Goal: Task Accomplishment & Management: Use online tool/utility

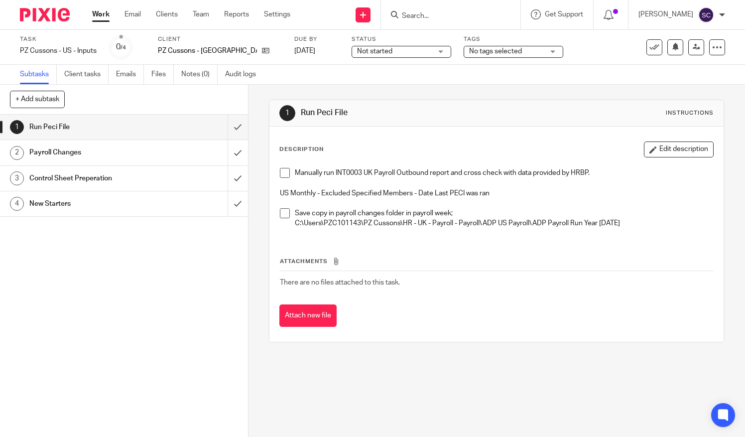
click at [281, 172] on span at bounding box center [285, 173] width 10 height 10
click at [280, 212] on span at bounding box center [285, 213] width 10 height 10
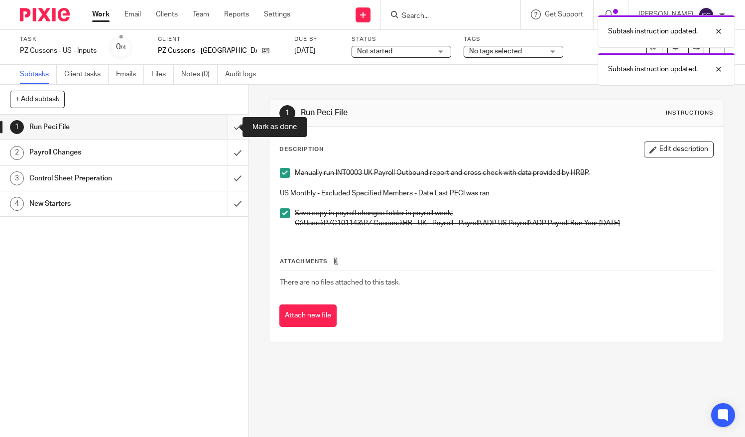
click at [221, 125] on input "submit" at bounding box center [124, 126] width 248 height 25
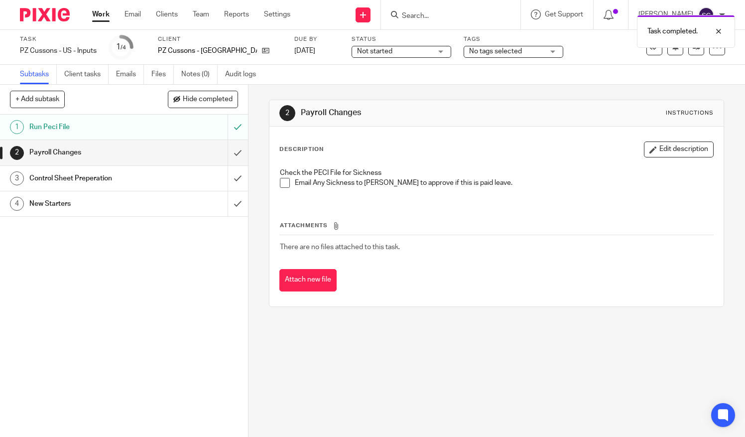
click at [280, 182] on span at bounding box center [285, 183] width 10 height 10
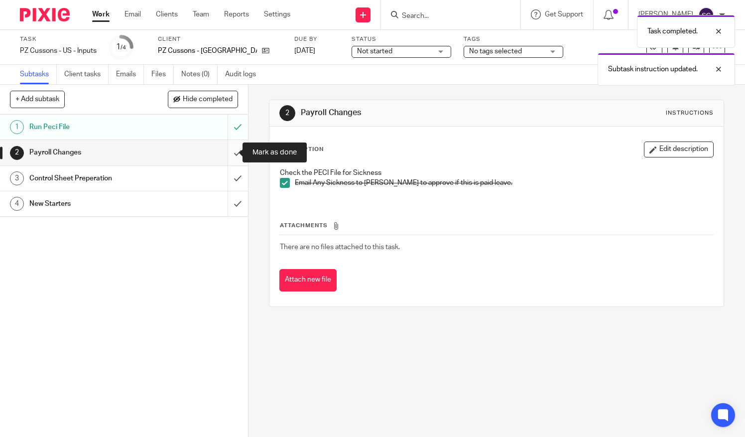
click at [232, 157] on input "submit" at bounding box center [124, 152] width 248 height 25
